Goal: Task Accomplishment & Management: Complete application form

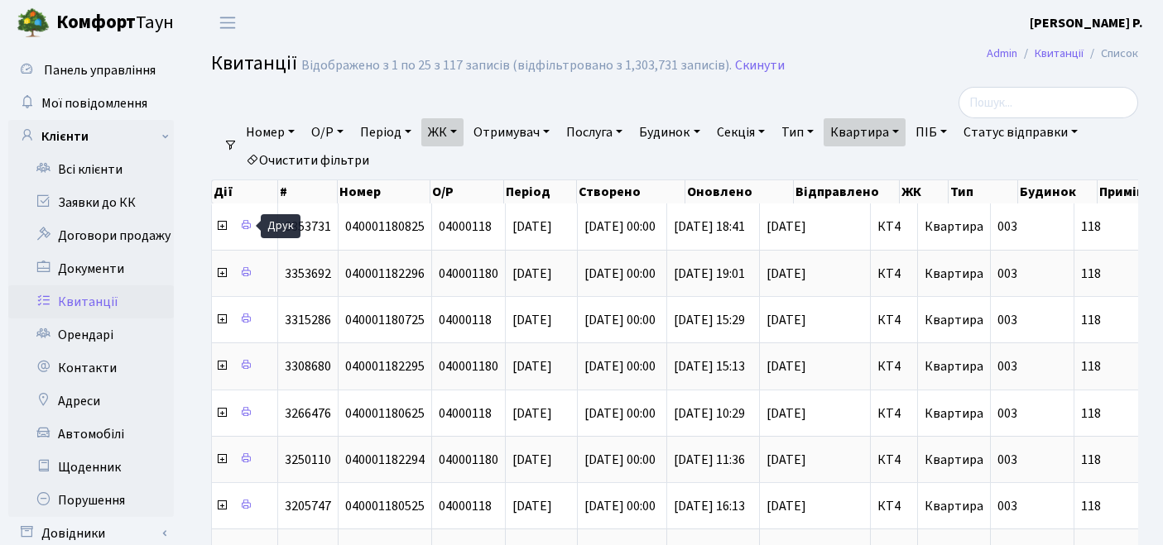
select select "25"
click at [75, 327] on link "Орендарі" at bounding box center [90, 335] width 165 height 33
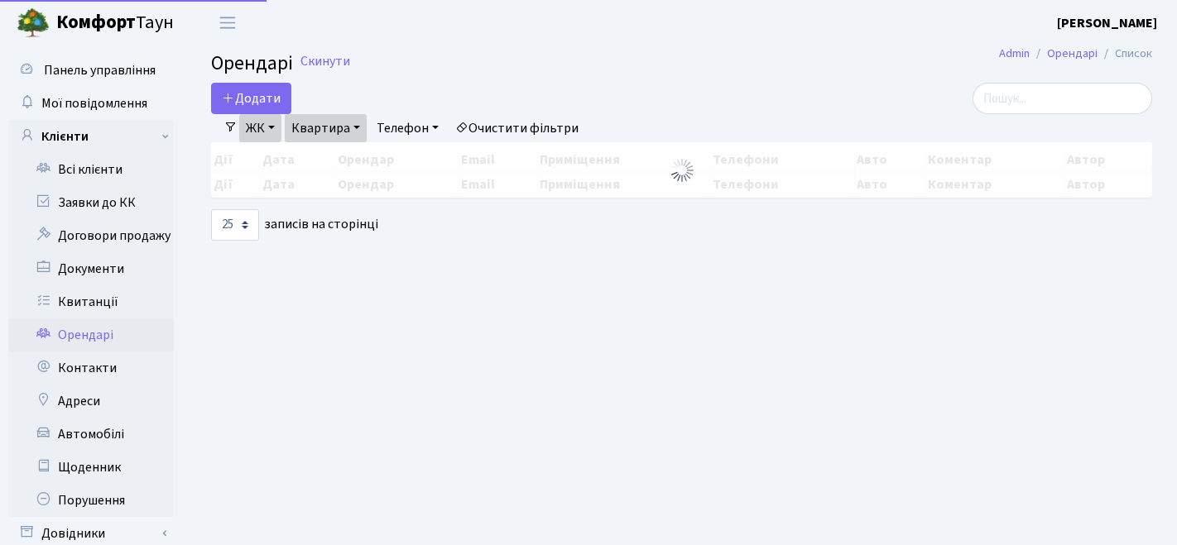
select select "25"
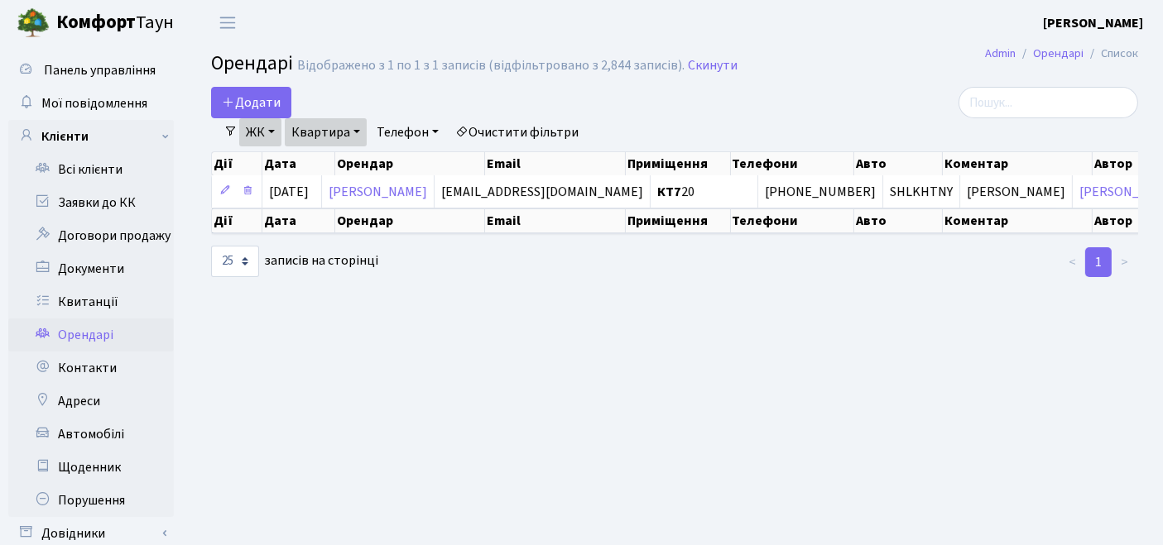
click at [525, 124] on link "Очистити фільтри" at bounding box center [516, 132] width 137 height 28
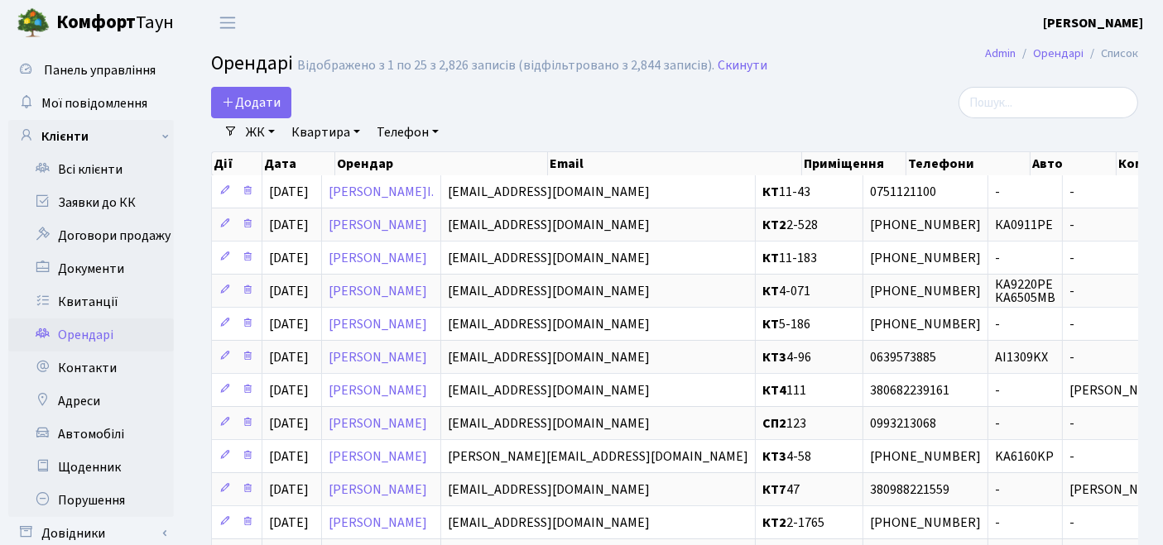
click at [265, 128] on link "ЖК" at bounding box center [260, 132] width 42 height 28
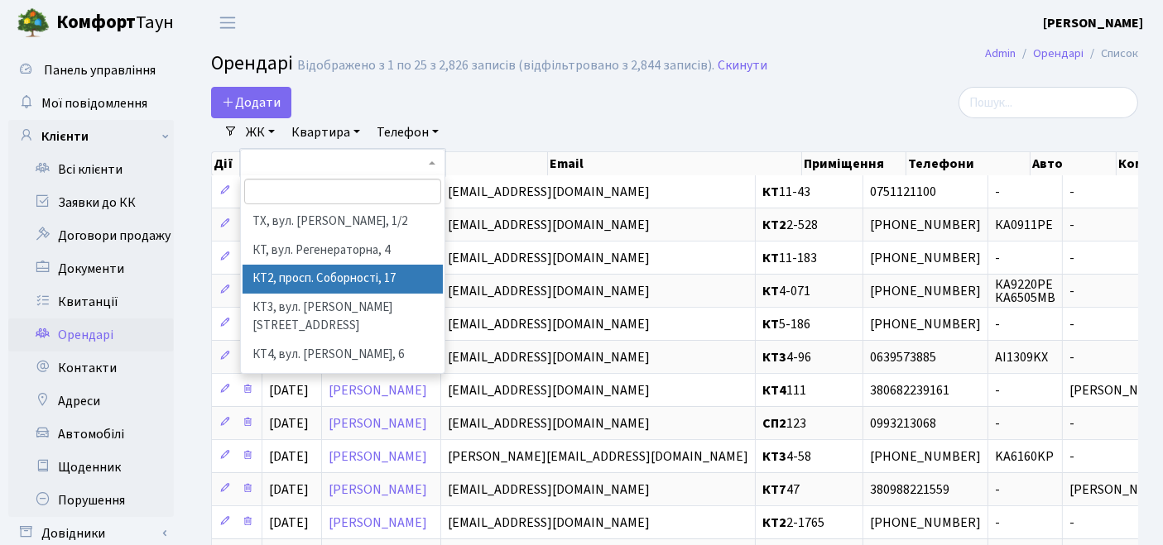
click at [316, 268] on li "КТ2, просп. Соборності, 17" at bounding box center [342, 279] width 201 height 29
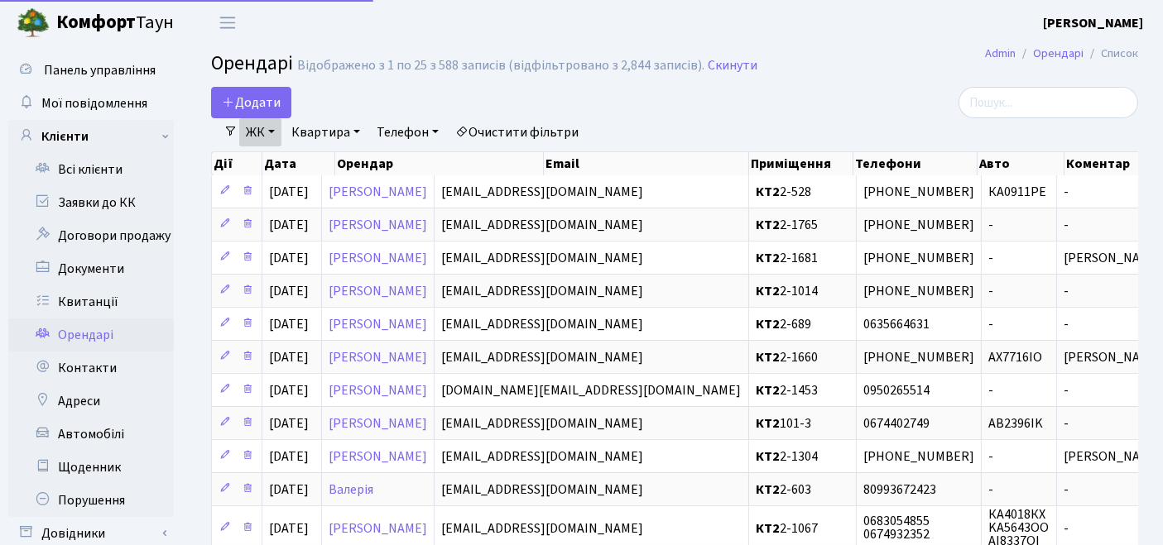
click at [333, 138] on link "Квартира" at bounding box center [326, 132] width 82 height 28
type input "2-1622"
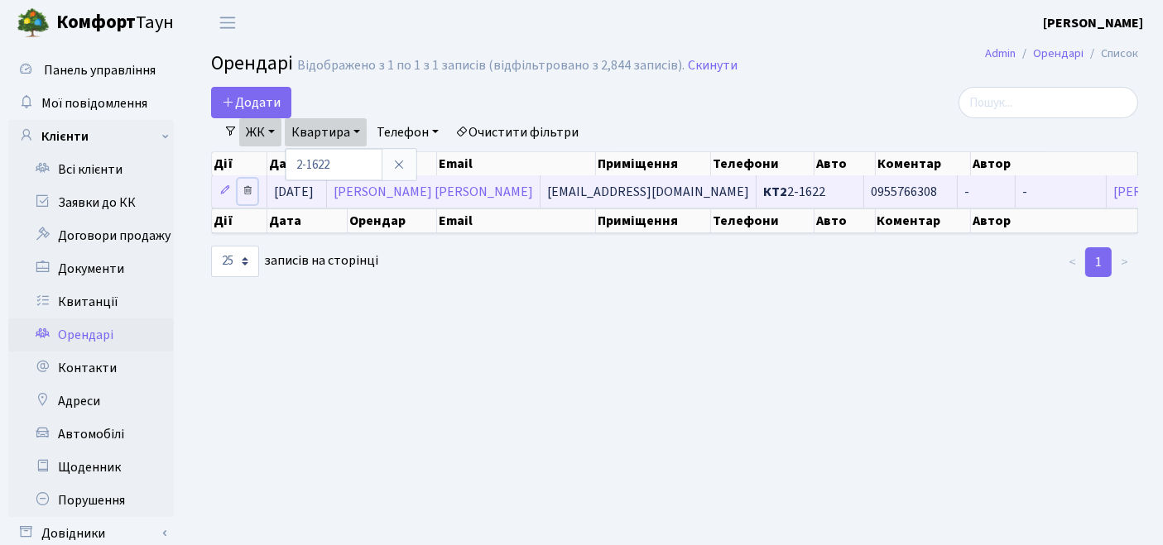
click at [246, 189] on icon at bounding box center [248, 191] width 12 height 12
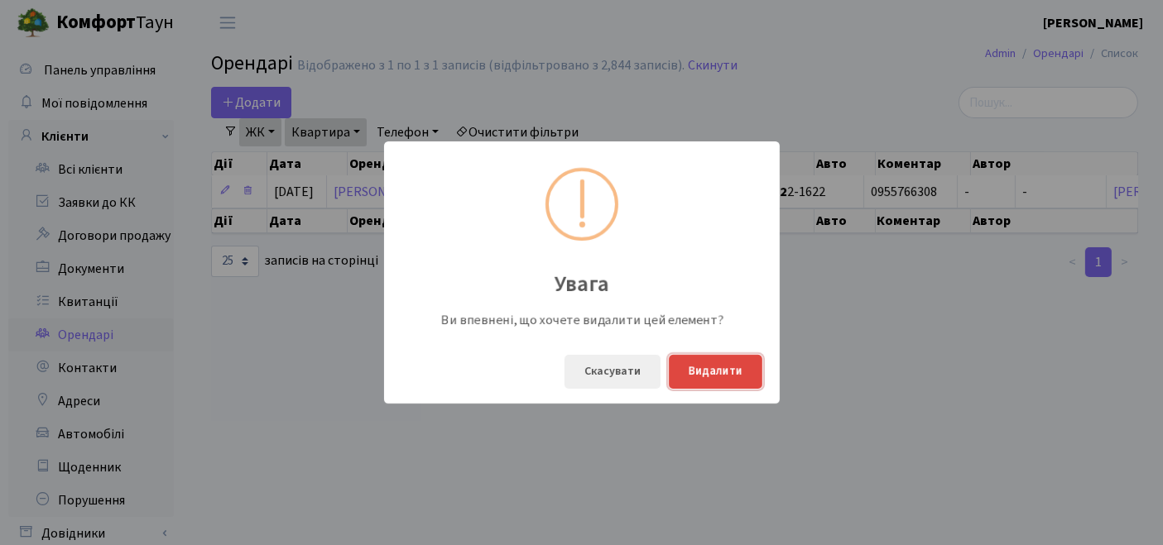
click at [706, 372] on button "Видалити" at bounding box center [716, 372] width 94 height 34
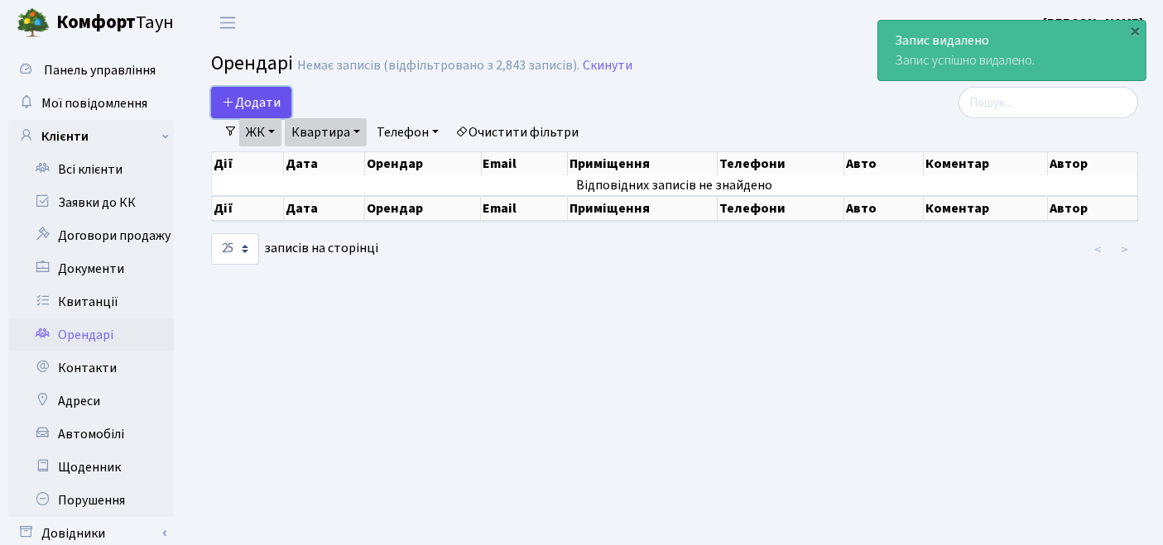
click at [257, 98] on span "Додати" at bounding box center [251, 103] width 59 height 18
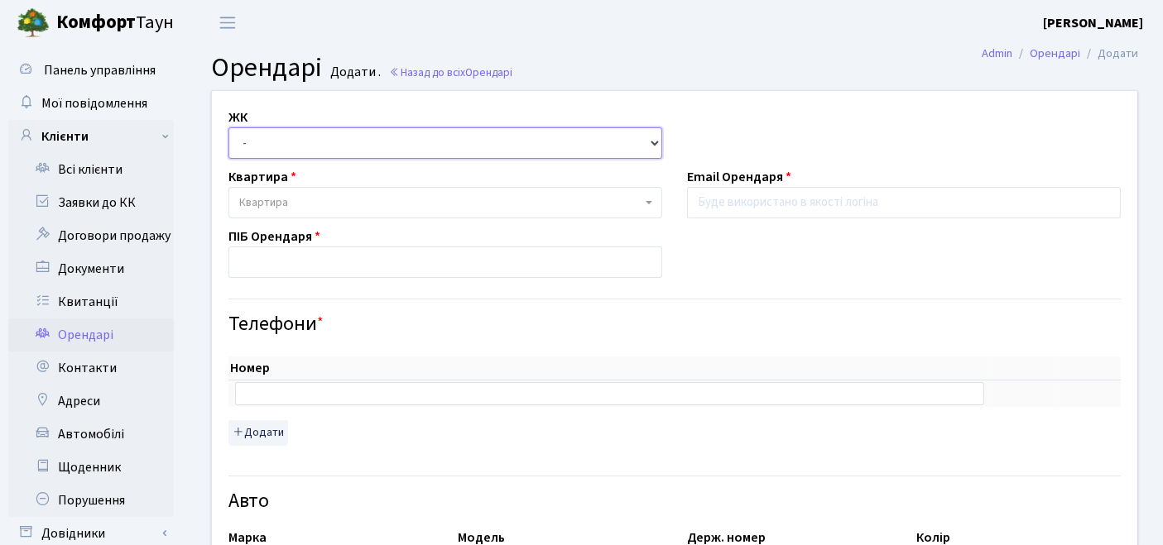
click at [418, 145] on select "- ТХ, вул. [STREET_ADDRESS] Регенераторна, 4 КТ2, просп. [STREET_ADDRESS] [STRE…" at bounding box center [445, 142] width 434 height 31
select select "295"
click at [228, 127] on select "- ТХ, вул. [STREET_ADDRESS] Регенераторна, 4 КТ2, просп. [STREET_ADDRESS] [STRE…" at bounding box center [445, 142] width 434 height 31
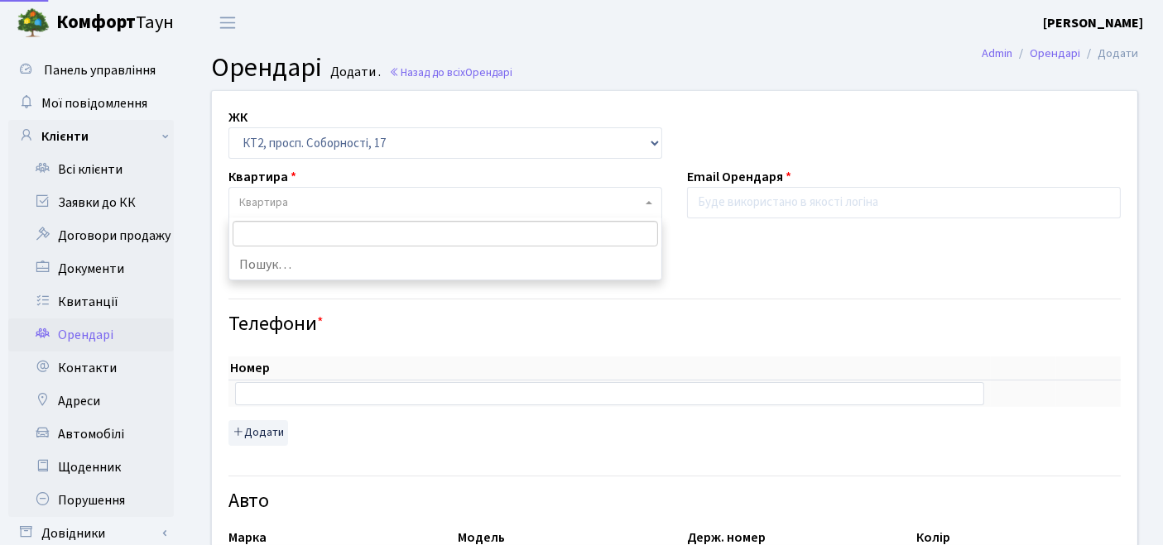
click at [344, 199] on span "Квартира" at bounding box center [440, 202] width 402 height 17
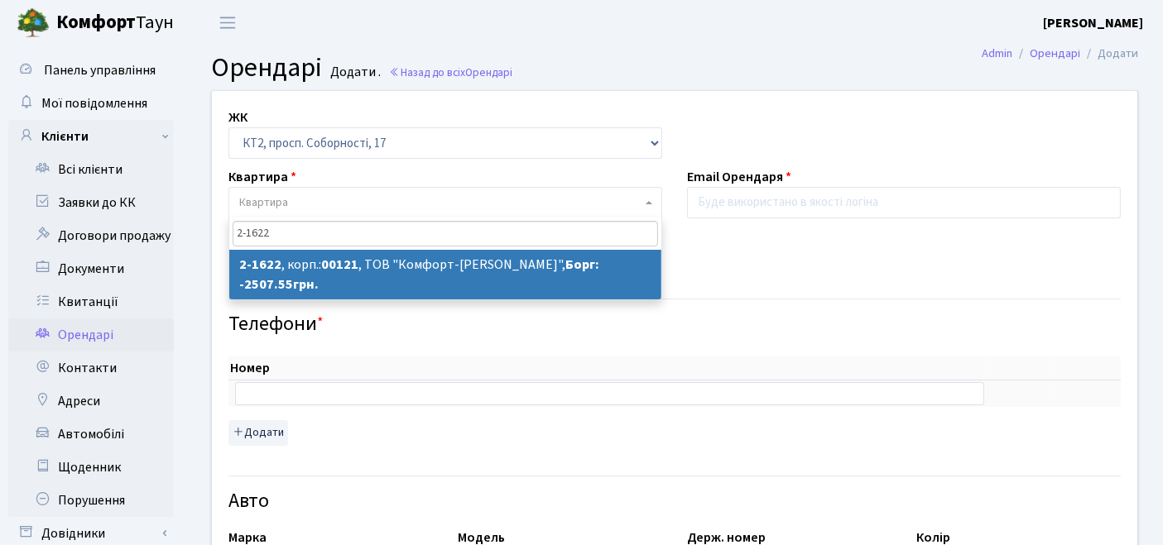
type input "2-1622"
select select "13237"
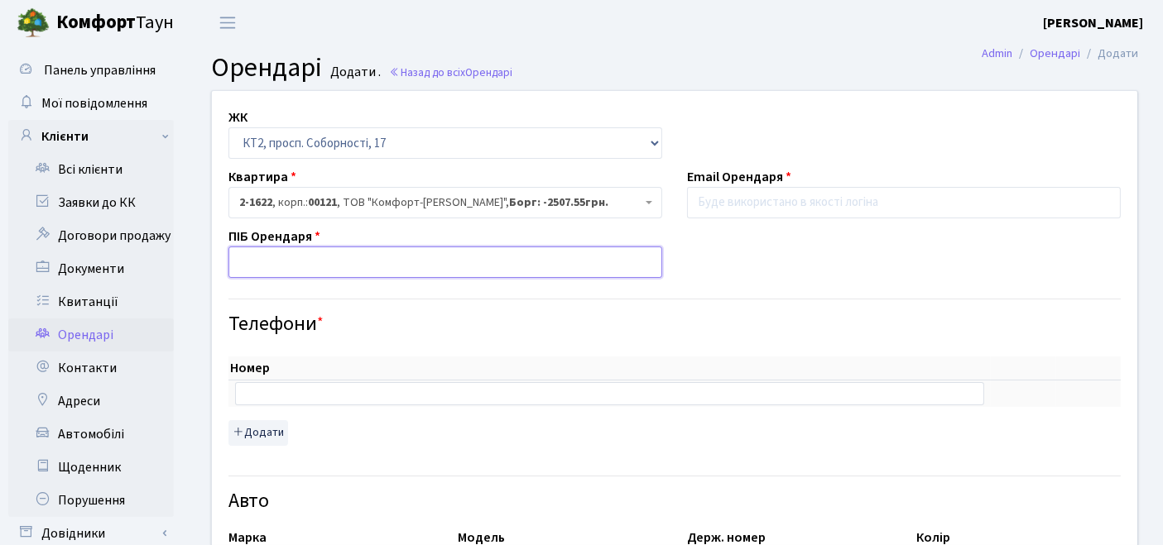
click at [346, 262] on input "text" at bounding box center [445, 262] width 434 height 31
type input "[PERSON_NAME]"
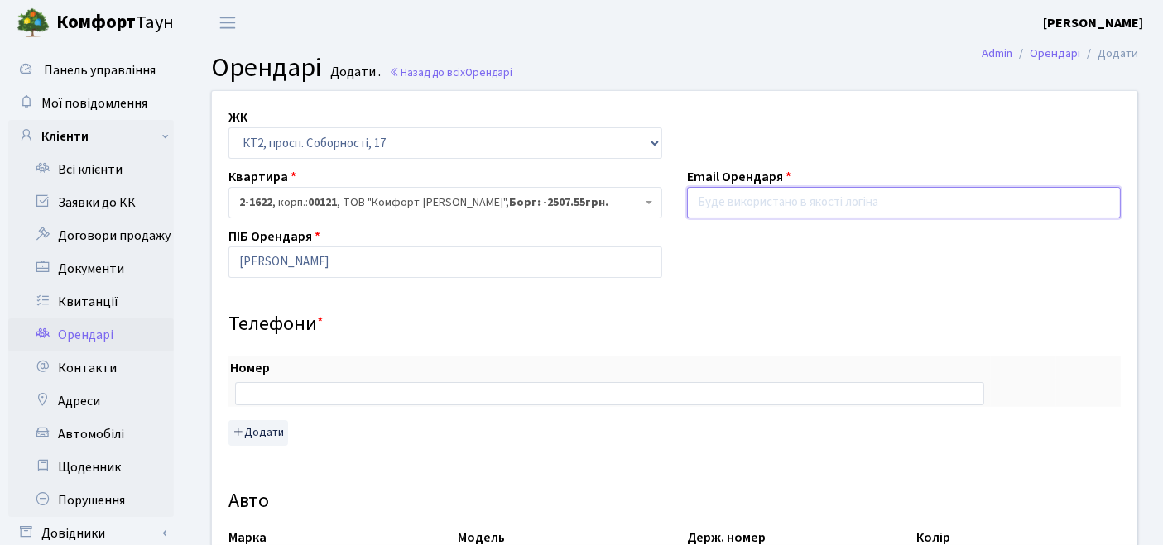
click at [765, 202] on input "email" at bounding box center [904, 202] width 434 height 31
paste input "[EMAIL_ADDRESS][DOMAIN_NAME]"
type input "[EMAIL_ADDRESS][DOMAIN_NAME]"
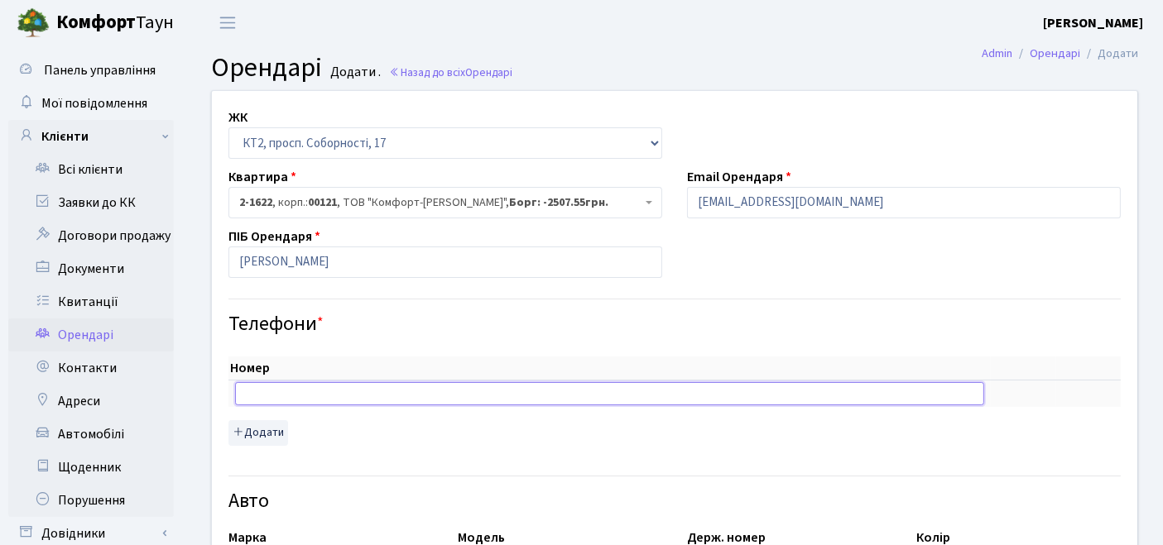
click at [396, 392] on input "text" at bounding box center [609, 393] width 749 height 23
paste input "[PHONE_NUMBER]"
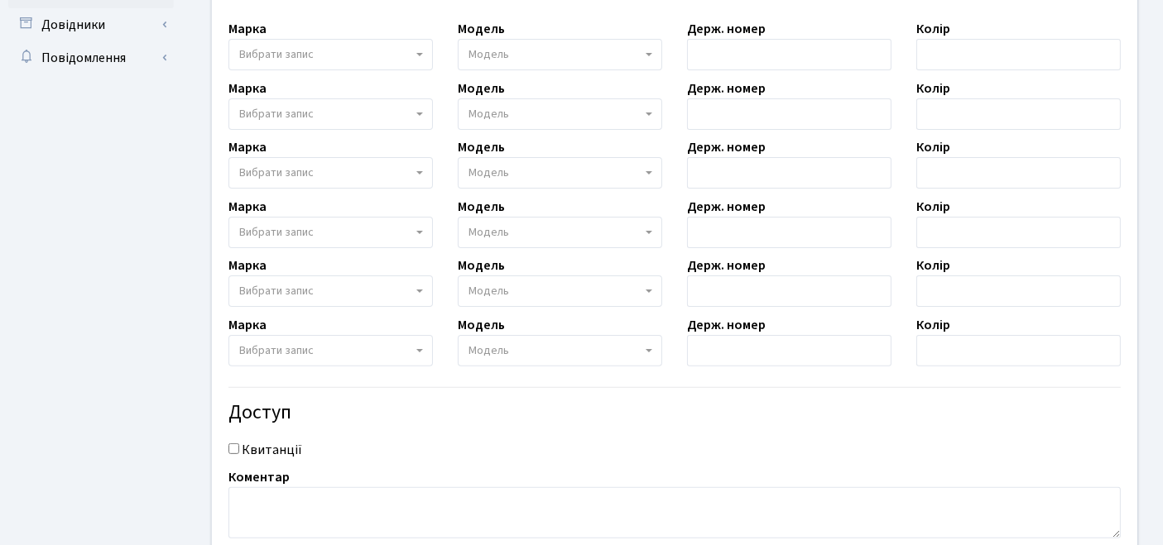
scroll to position [626, 0]
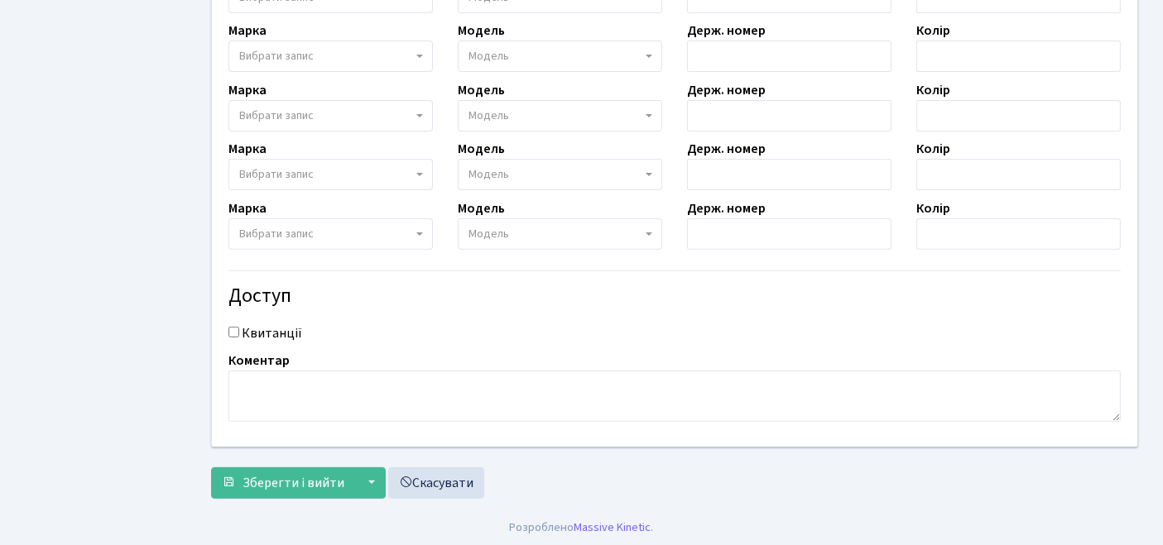
type input "[PHONE_NUMBER]"
click at [231, 332] on input "Квитанції" at bounding box center [233, 332] width 11 height 11
checkbox input "true"
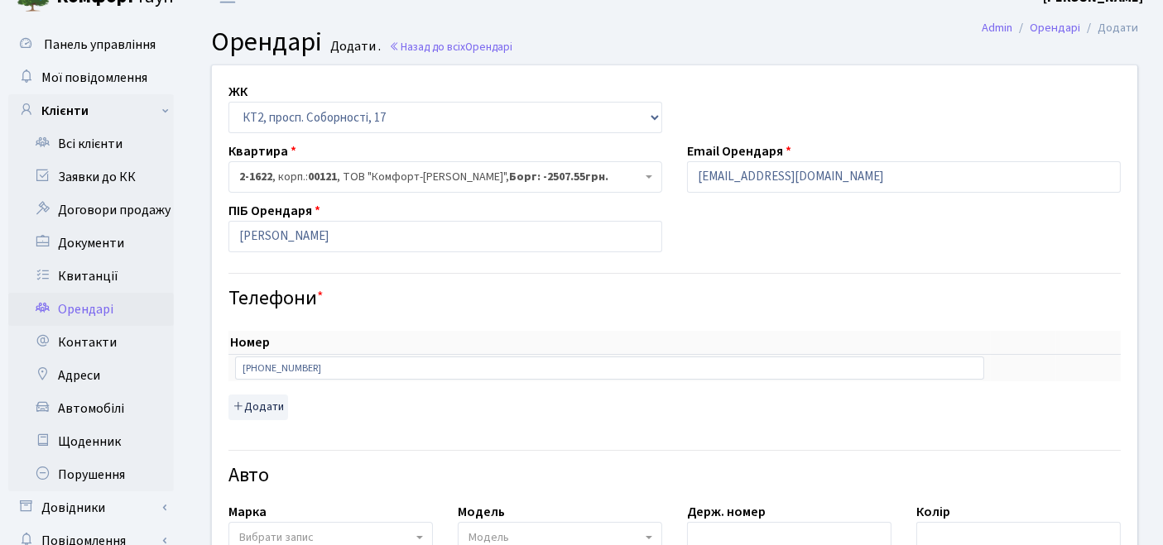
scroll to position [0, 0]
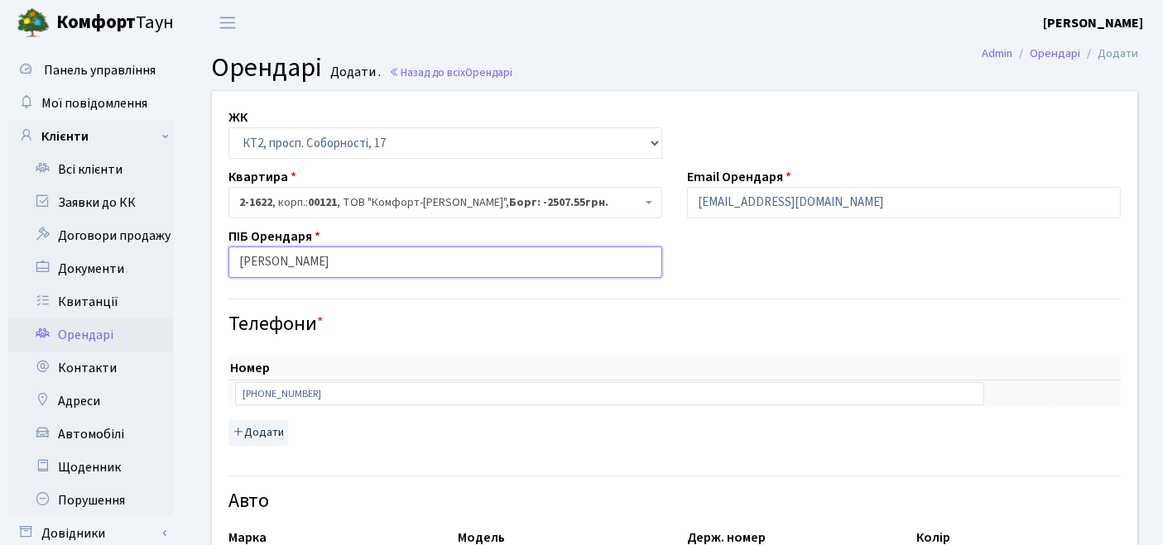
drag, startPoint x: 418, startPoint y: 264, endPoint x: 214, endPoint y: 266, distance: 203.6
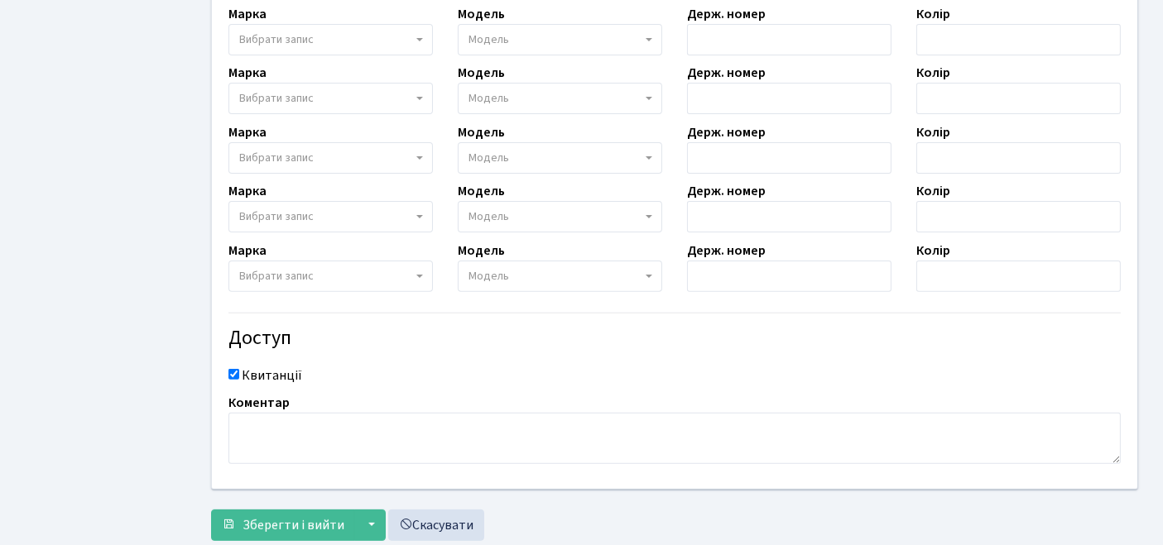
scroll to position [626, 0]
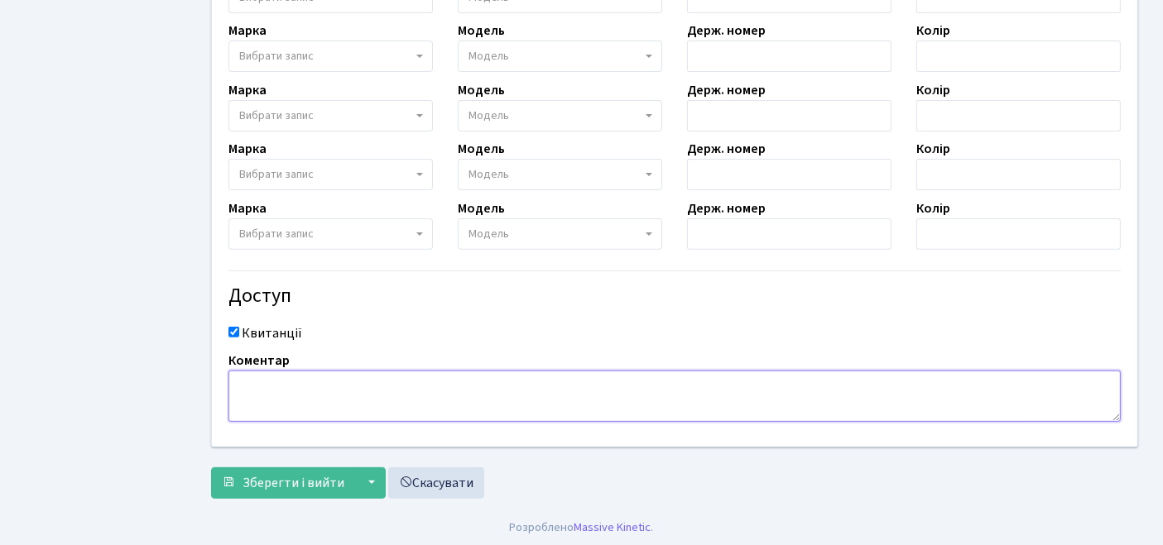
click at [375, 381] on textarea at bounding box center [674, 396] width 892 height 51
paste textarea "[PERSON_NAME]"
type textarea "[PERSON_NAME]"
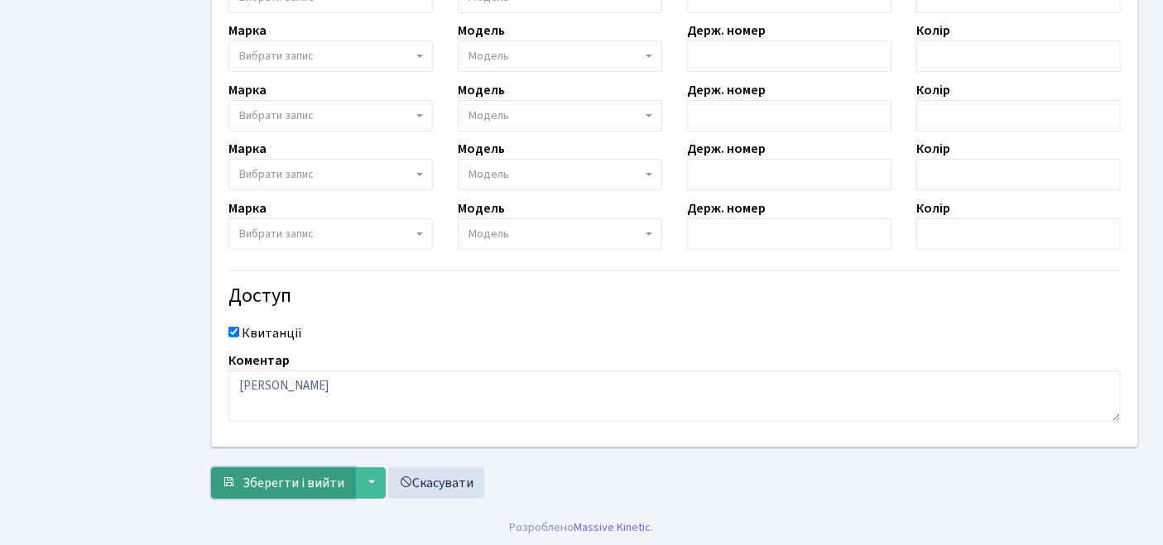
click at [300, 482] on span "Зберегти і вийти" at bounding box center [293, 483] width 102 height 18
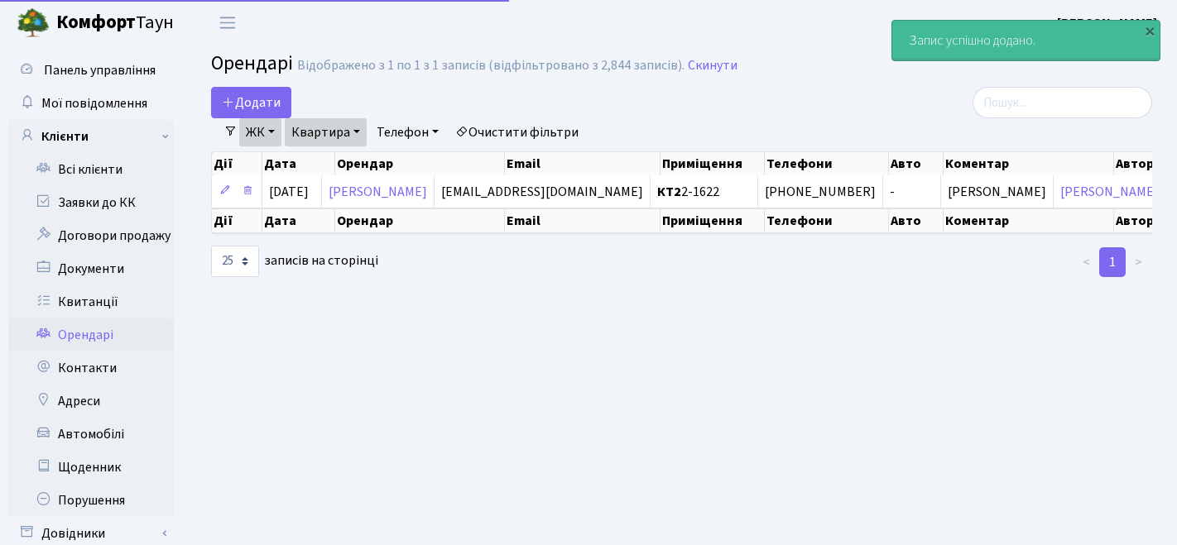
select select "25"
